Goal: Find specific fact: Find specific fact

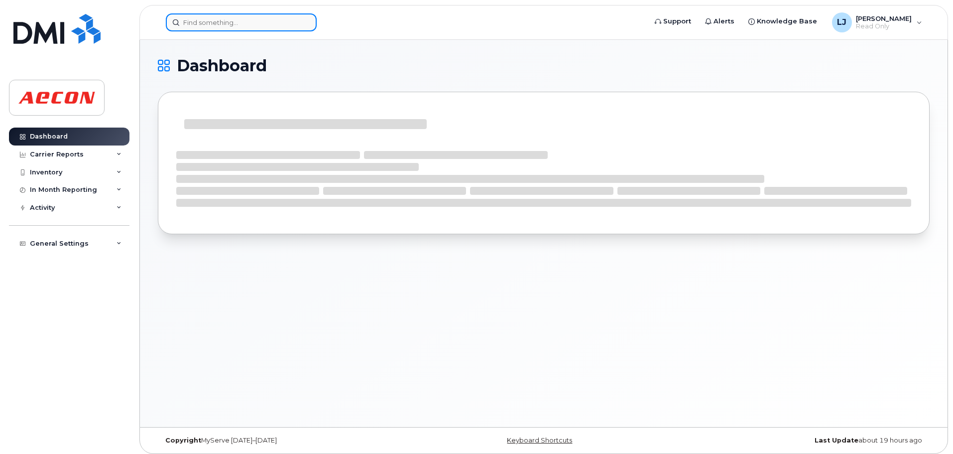
click at [197, 27] on input at bounding box center [241, 22] width 151 height 18
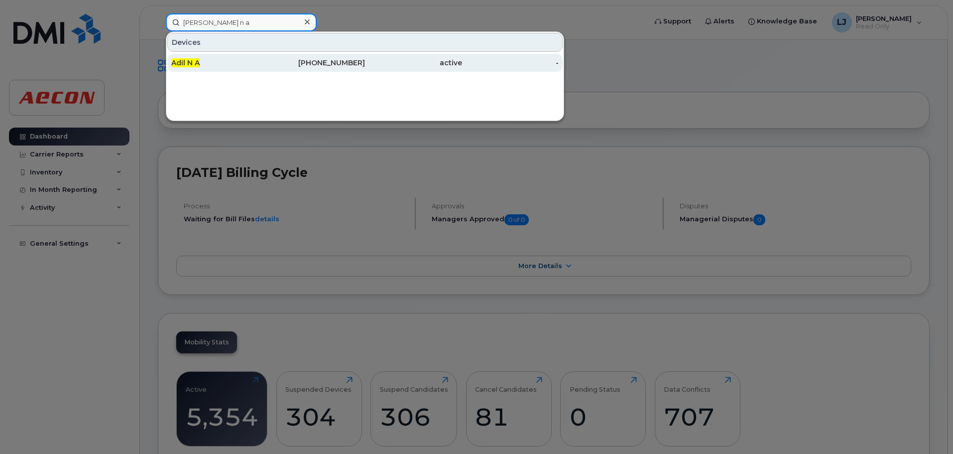
type input "[PERSON_NAME] n a"
drag, startPoint x: 198, startPoint y: 54, endPoint x: 200, endPoint y: 70, distance: 16.0
click at [198, 54] on div "Adil N A" at bounding box center [219, 63] width 97 height 18
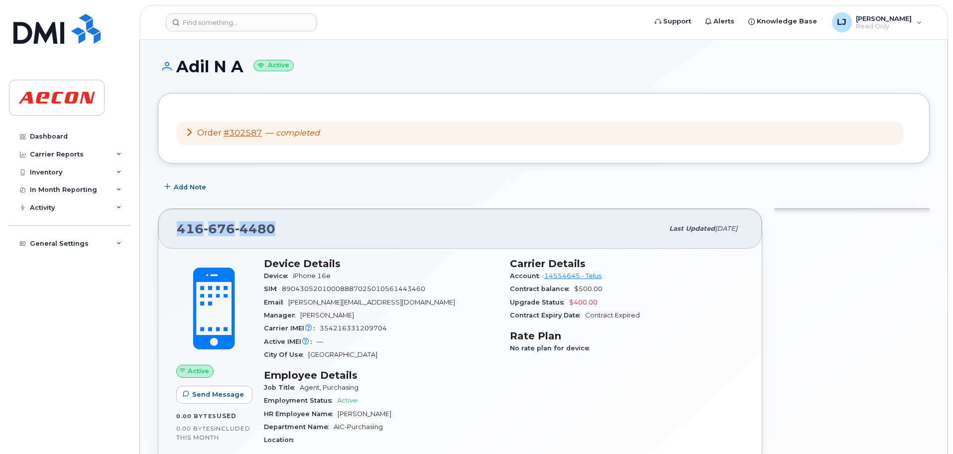
drag, startPoint x: 298, startPoint y: 230, endPoint x: 177, endPoint y: 236, distance: 121.1
click at [177, 236] on div "416 676 4480" at bounding box center [420, 228] width 486 height 21
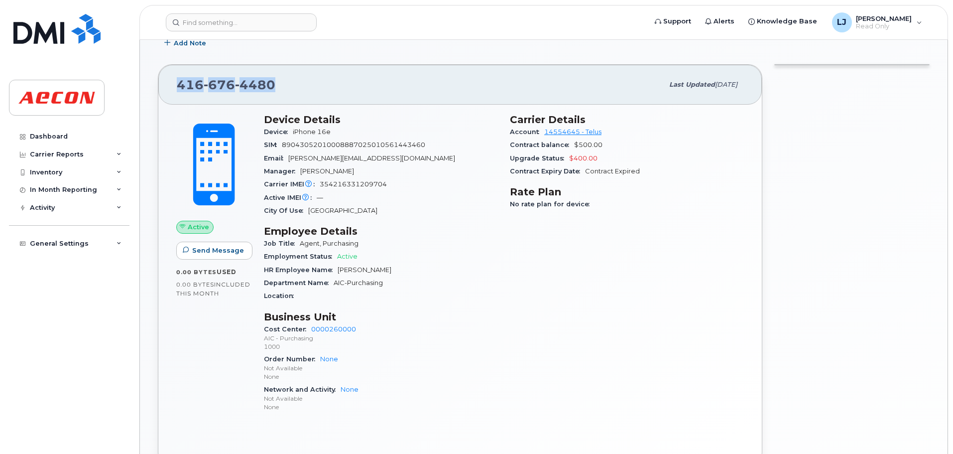
scroll to position [149, 0]
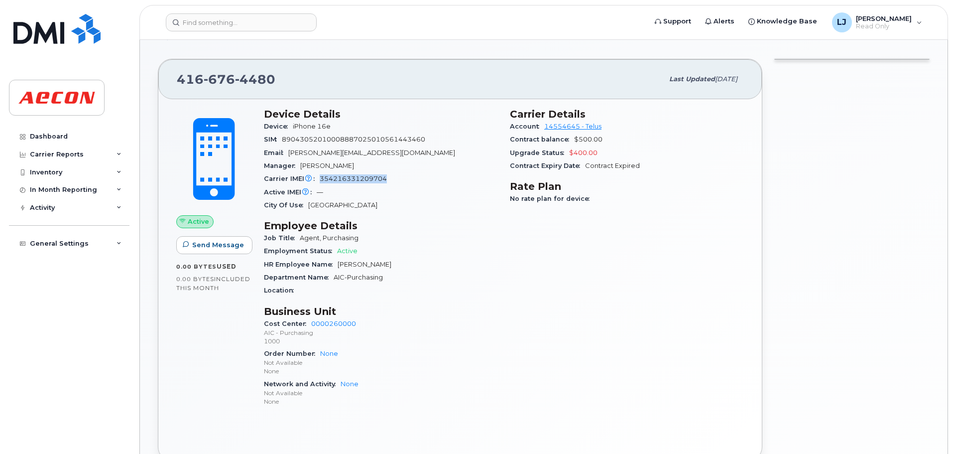
drag, startPoint x: 407, startPoint y: 176, endPoint x: 320, endPoint y: 176, distance: 87.1
click at [320, 176] on div "Carrier IMEI Carrier IMEI is reported during the last billing cycle or change o…" at bounding box center [381, 178] width 234 height 13
copy span "354216331209704"
